Goal: Find specific page/section: Find specific page/section

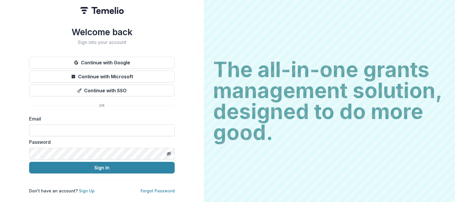
click at [108, 131] on input at bounding box center [101, 130] width 145 height 12
type input "**********"
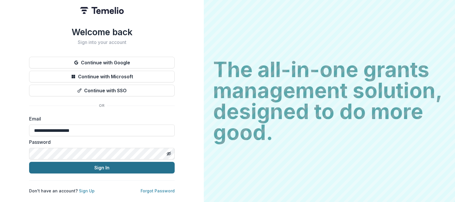
click at [103, 165] on button "Sign In" at bounding box center [101, 168] width 145 height 12
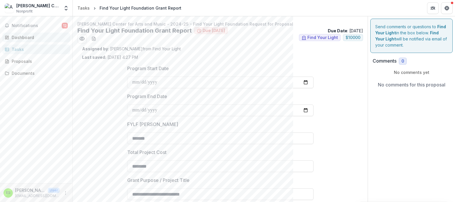
click at [39, 40] on div "Dashboard" at bounding box center [39, 37] width 54 height 6
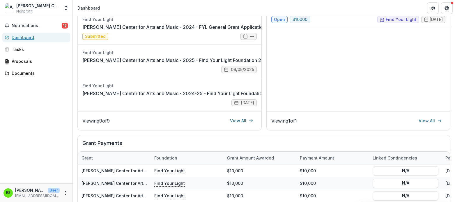
scroll to position [139, 0]
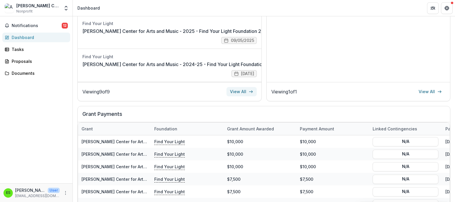
click at [246, 90] on link "View All" at bounding box center [241, 91] width 30 height 9
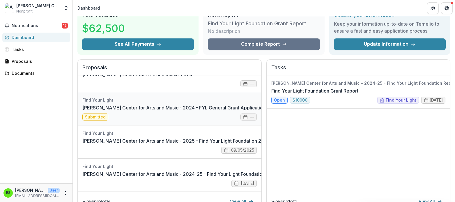
scroll to position [29, 0]
click at [106, 137] on link "[PERSON_NAME] Center for Arts and Music - 2025 - Find Your Light Foundation 25/…" at bounding box center [201, 140] width 238 height 7
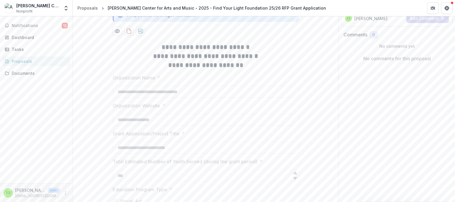
scroll to position [58, 0]
